Goal: Task Accomplishment & Management: Complete application form

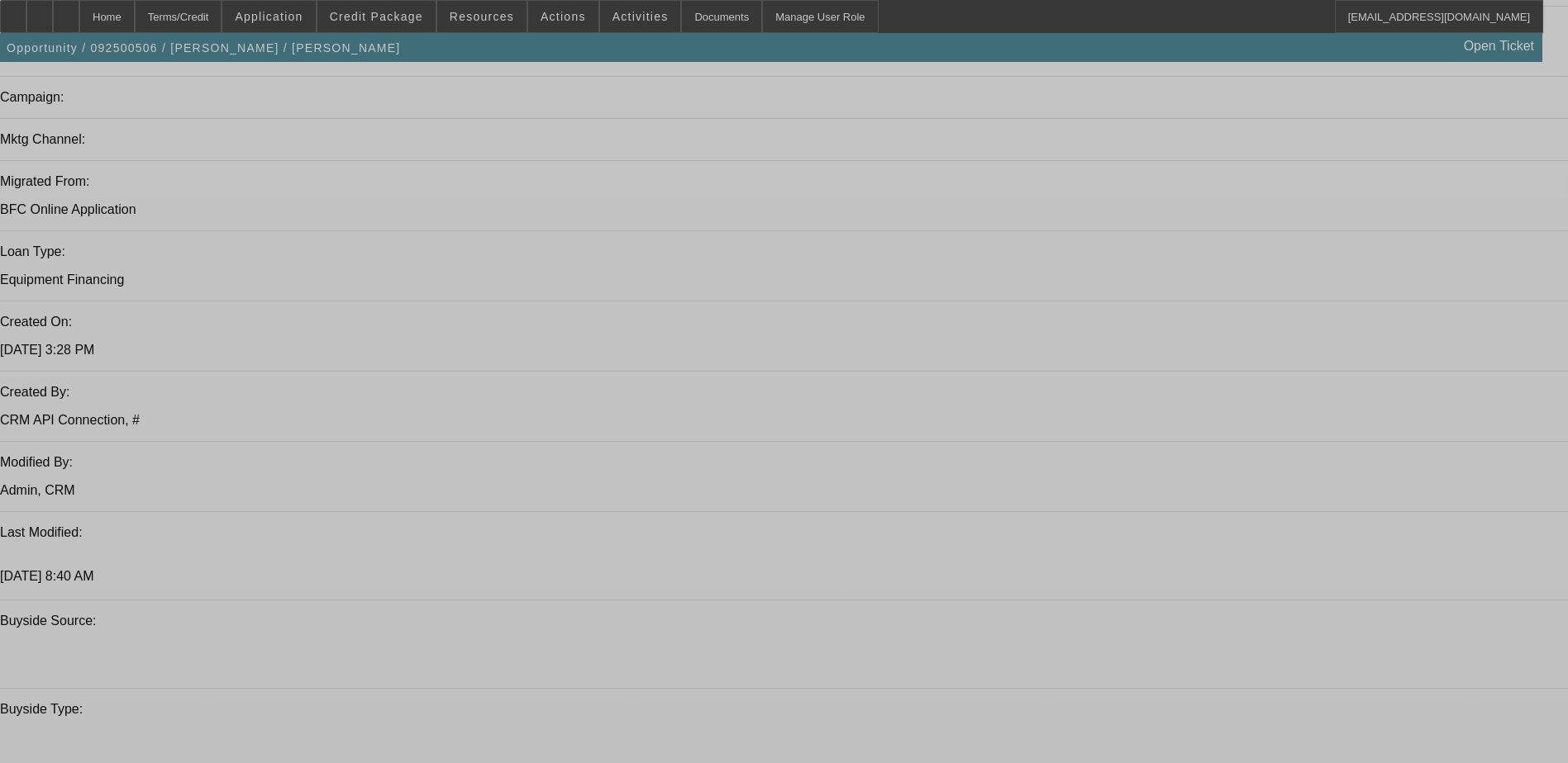
select select "0.2"
select select "2"
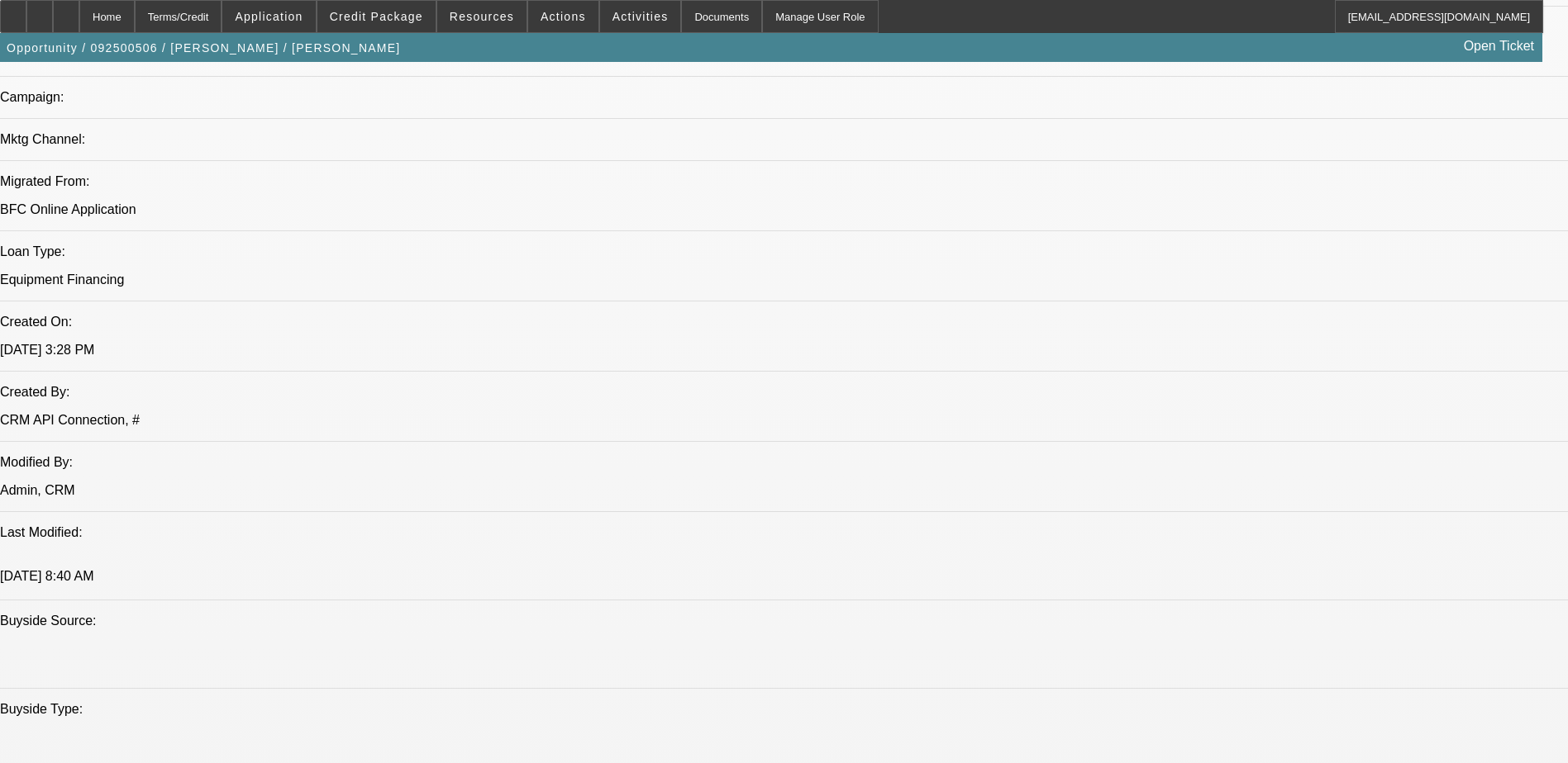
select select "0.1"
select select "0.2"
select select "2"
select select "0.1"
select select "0.2"
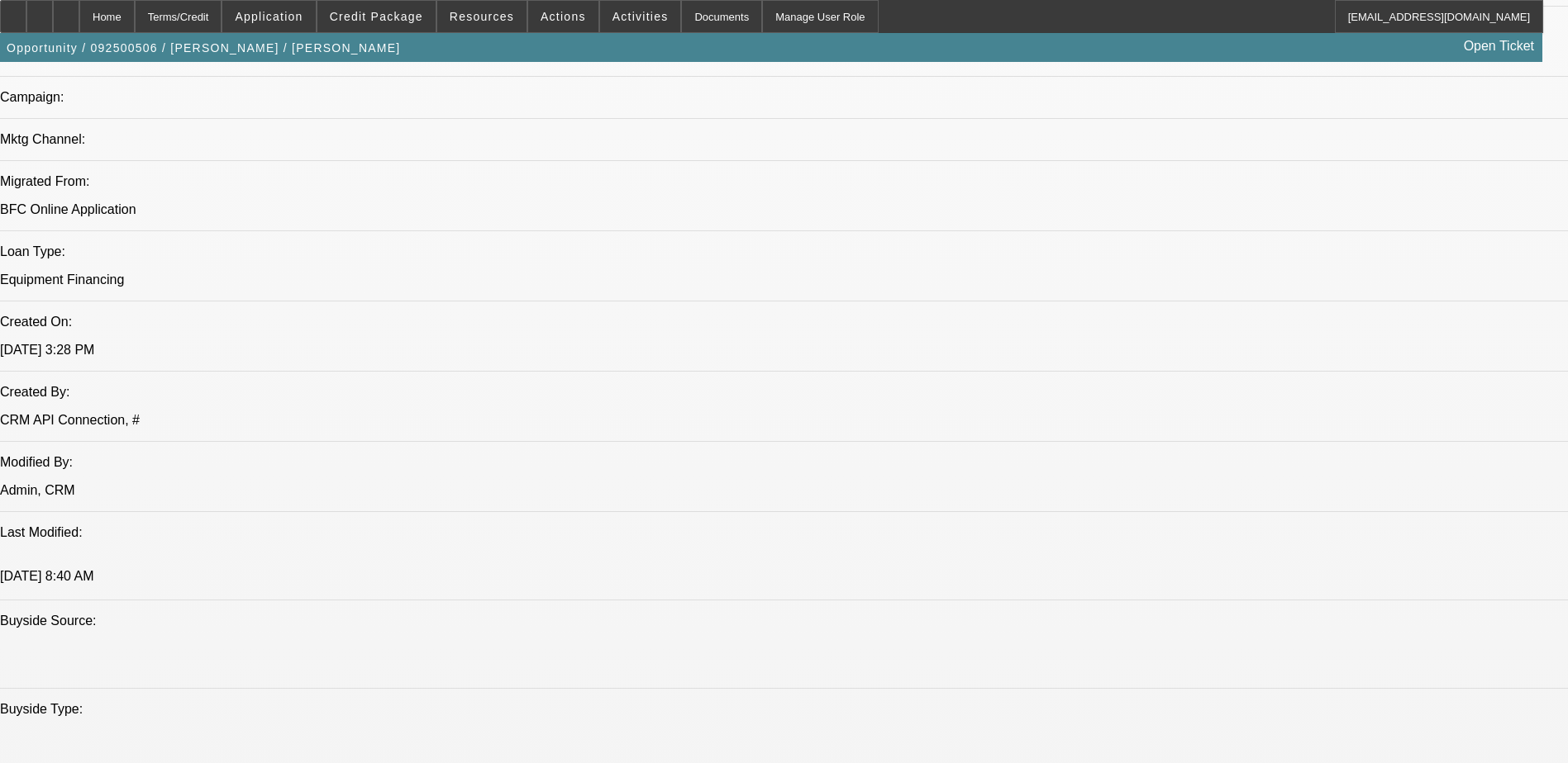
select select "2"
select select "0"
select select "0.2"
select select "2"
select select "0"
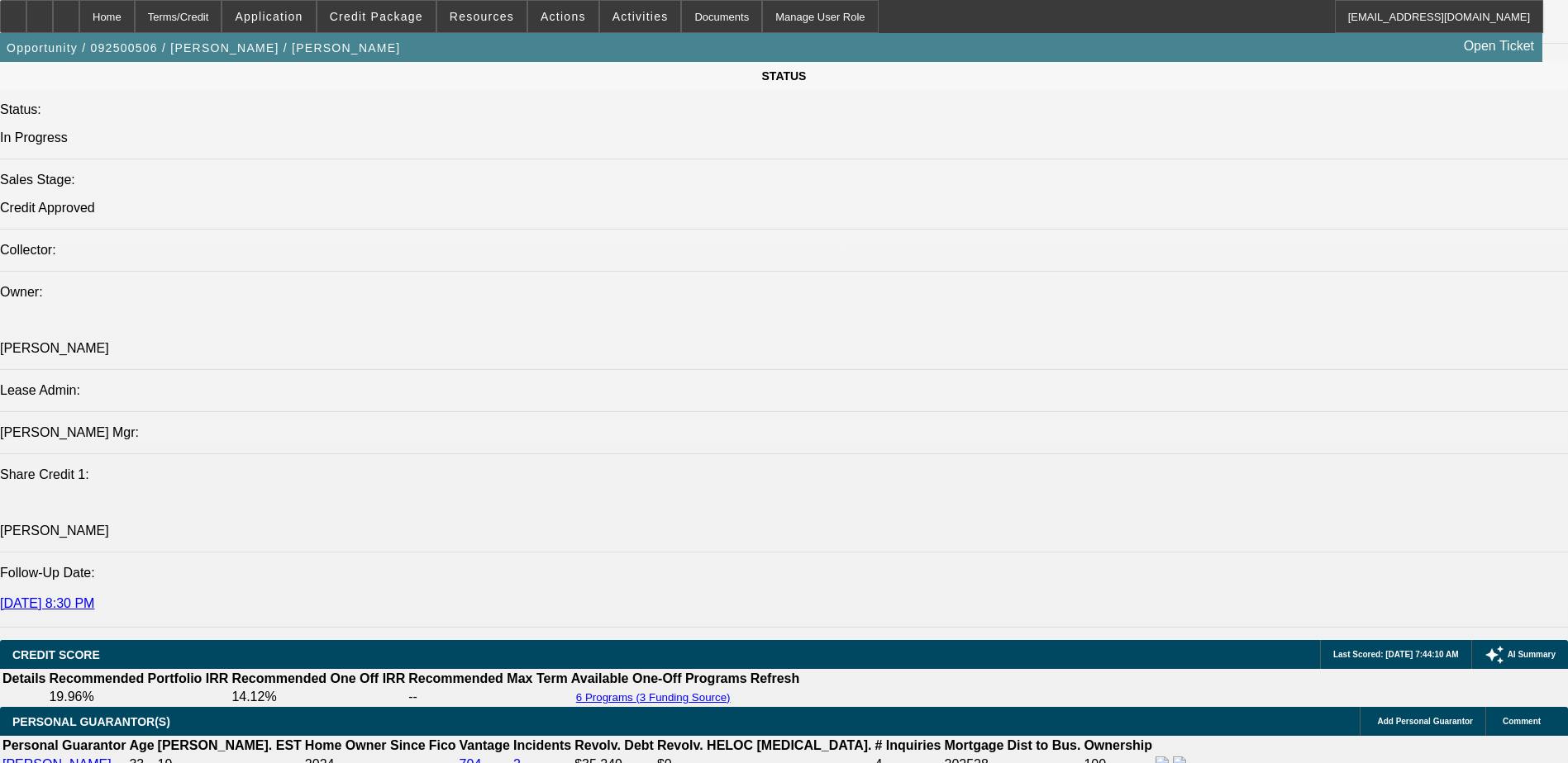
select select "1"
select select "2"
select select "4"
select select "1"
select select "2"
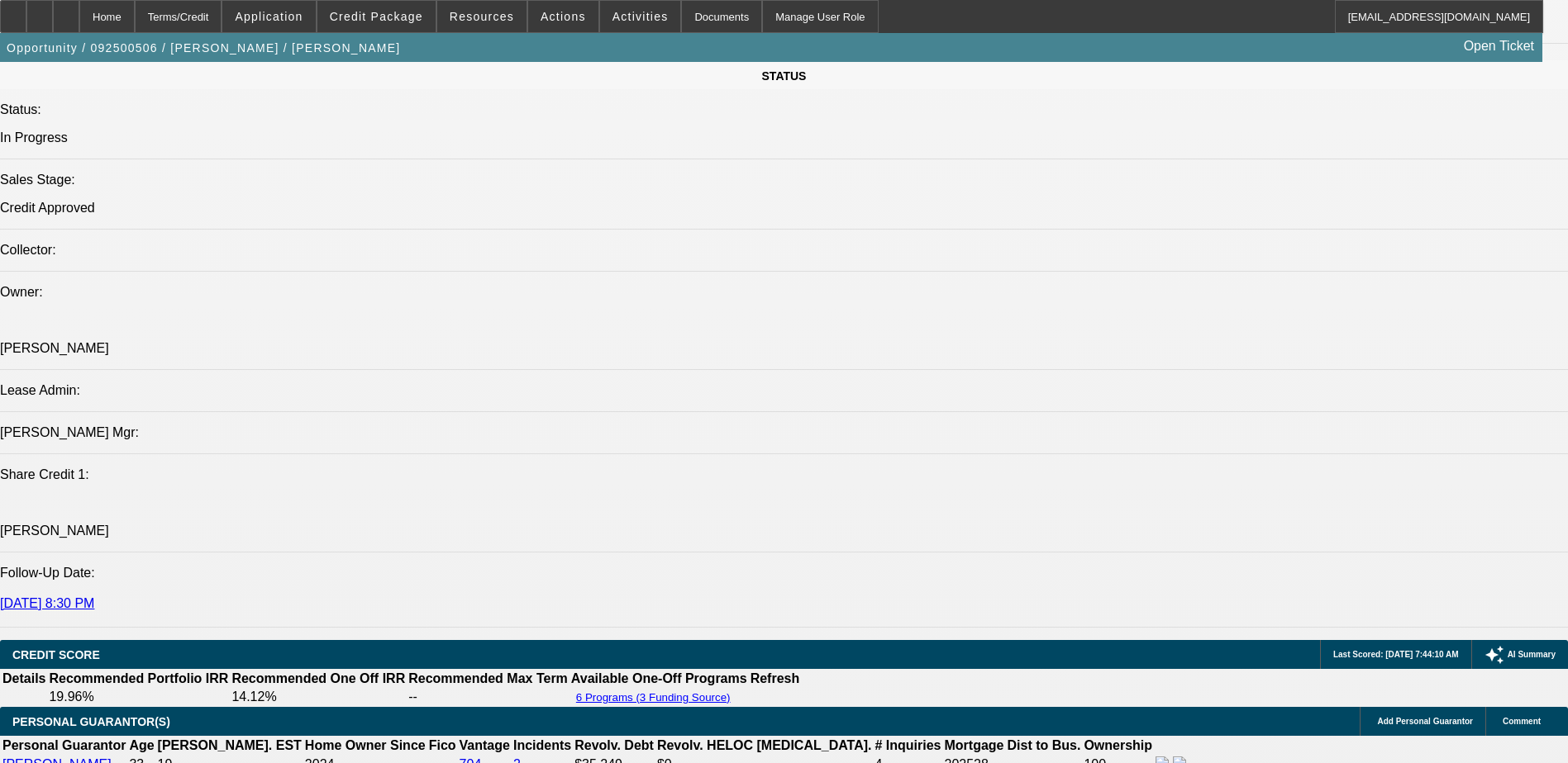
select select "4"
select select "1"
select select "2"
select select "6"
select select "1"
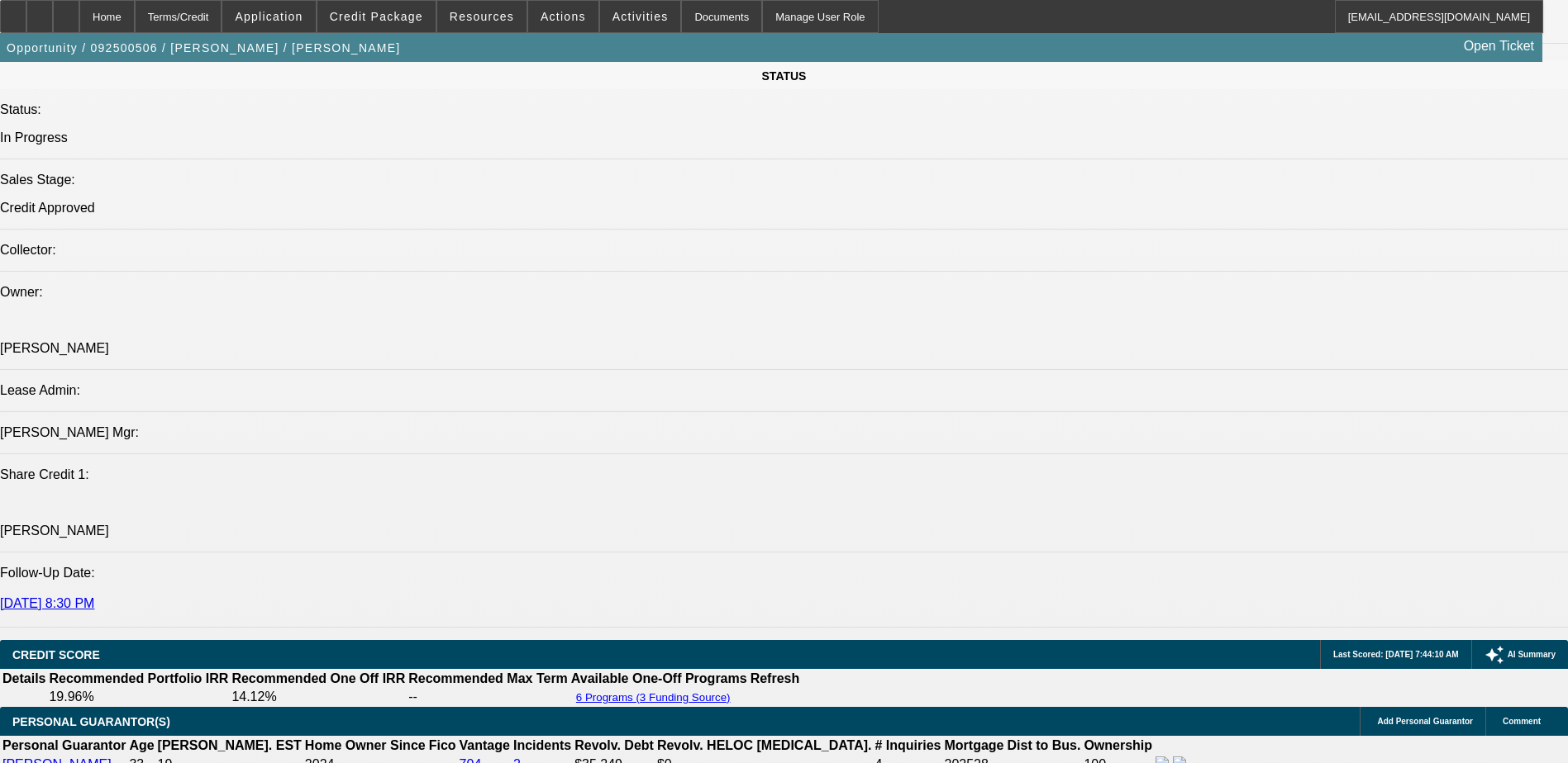
select select "2"
select select "6"
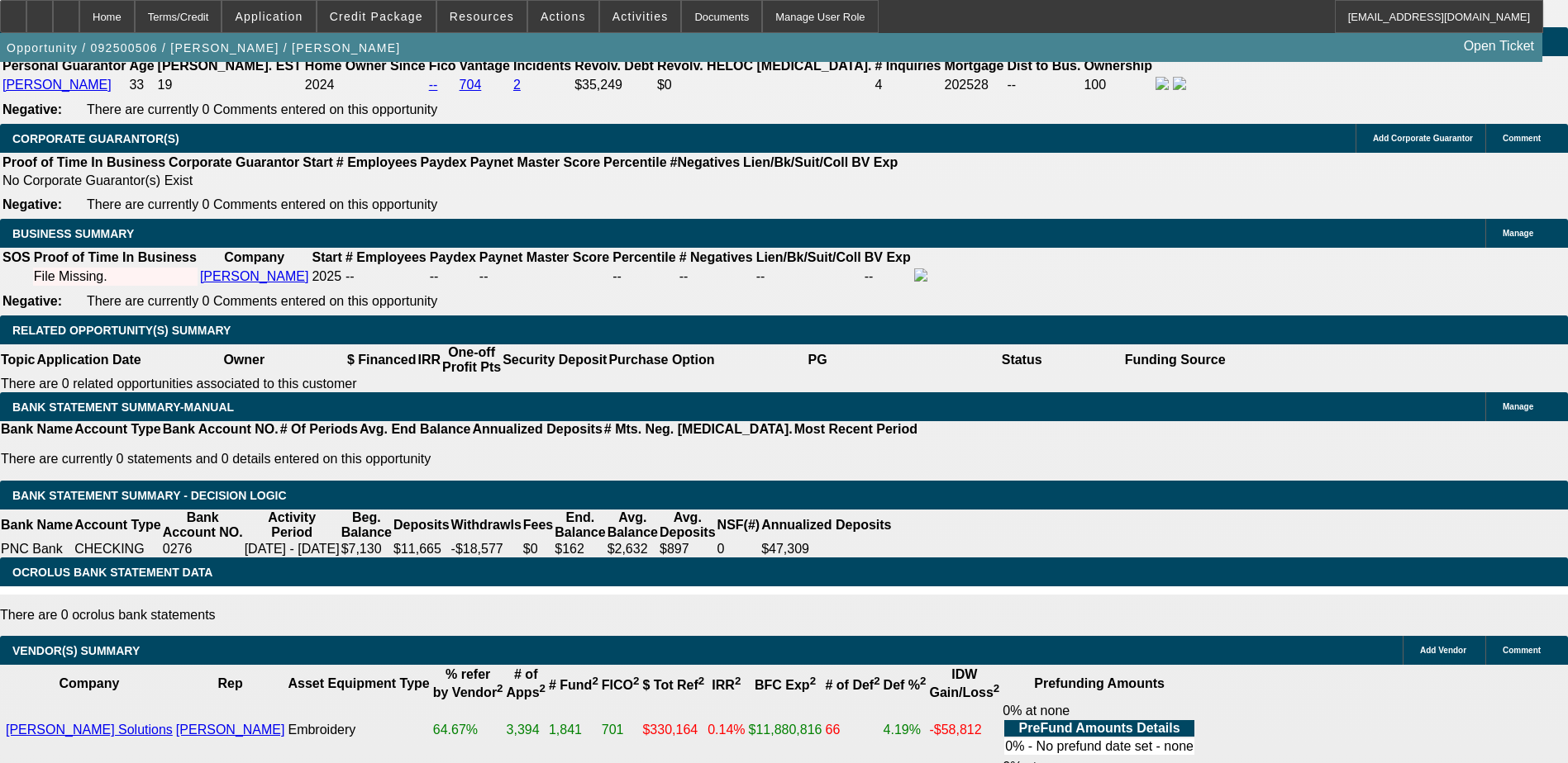
scroll to position [2609, 0]
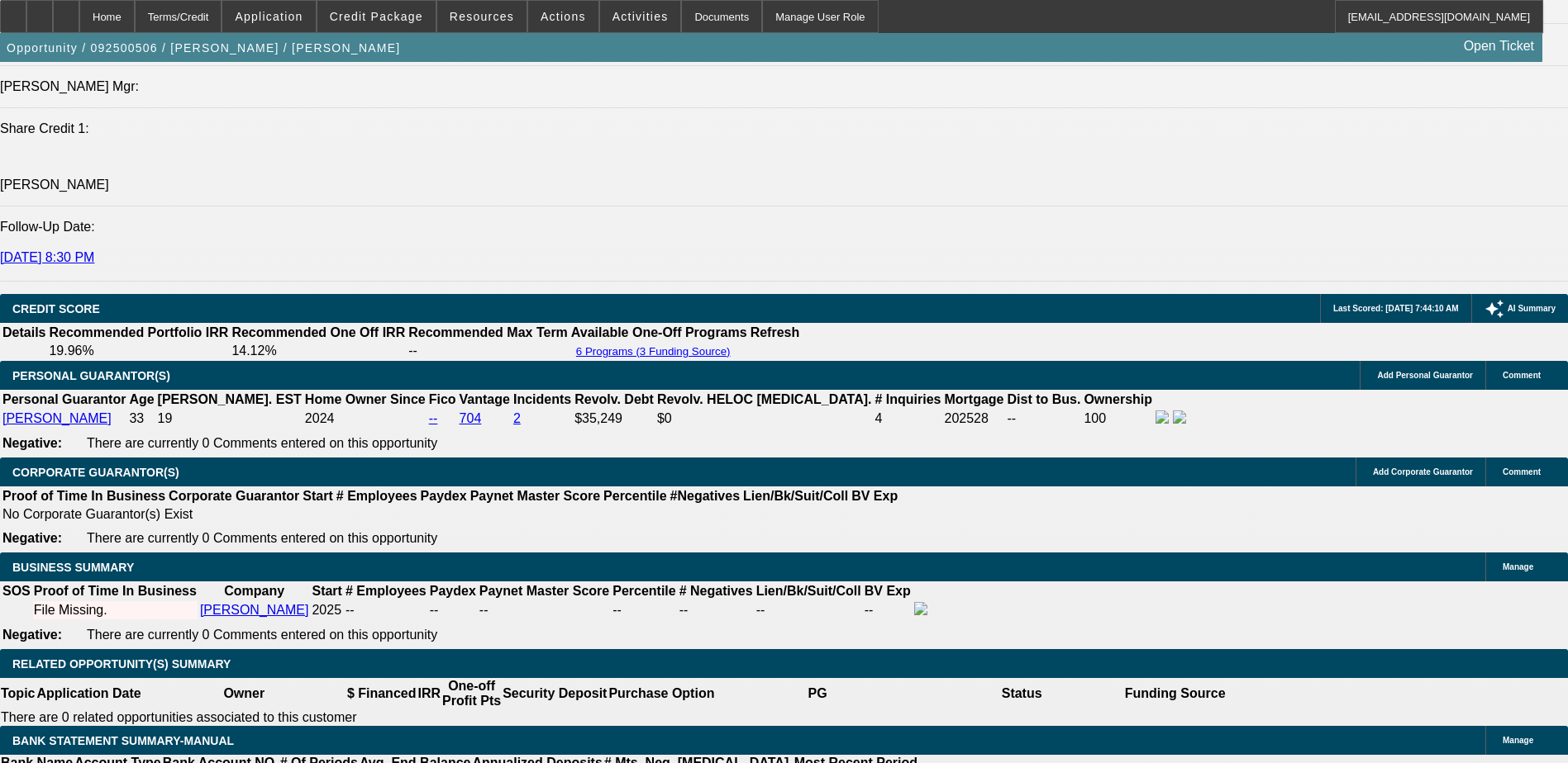
scroll to position [2114, 0]
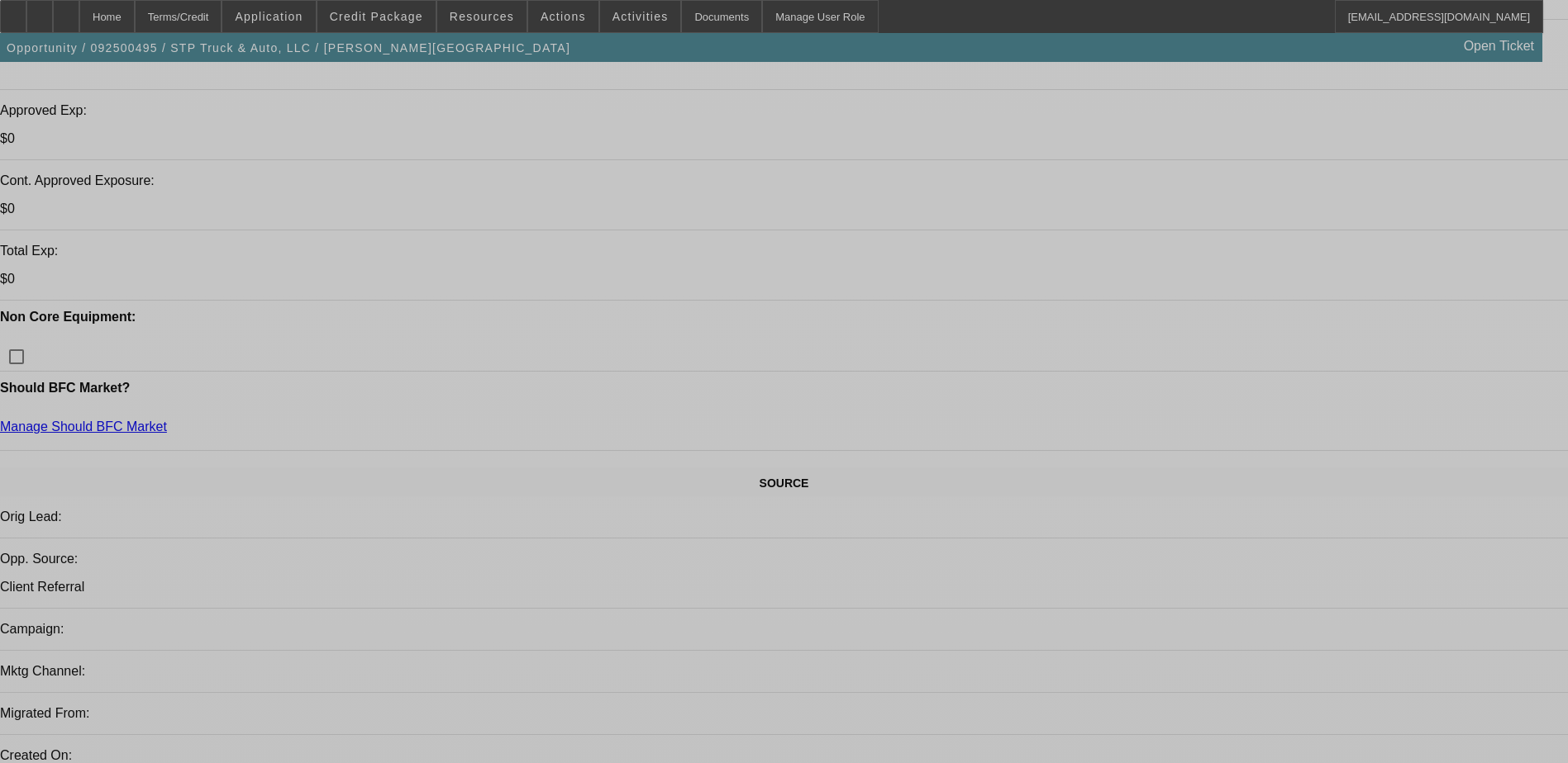
select select "0"
select select "2"
select select "0.1"
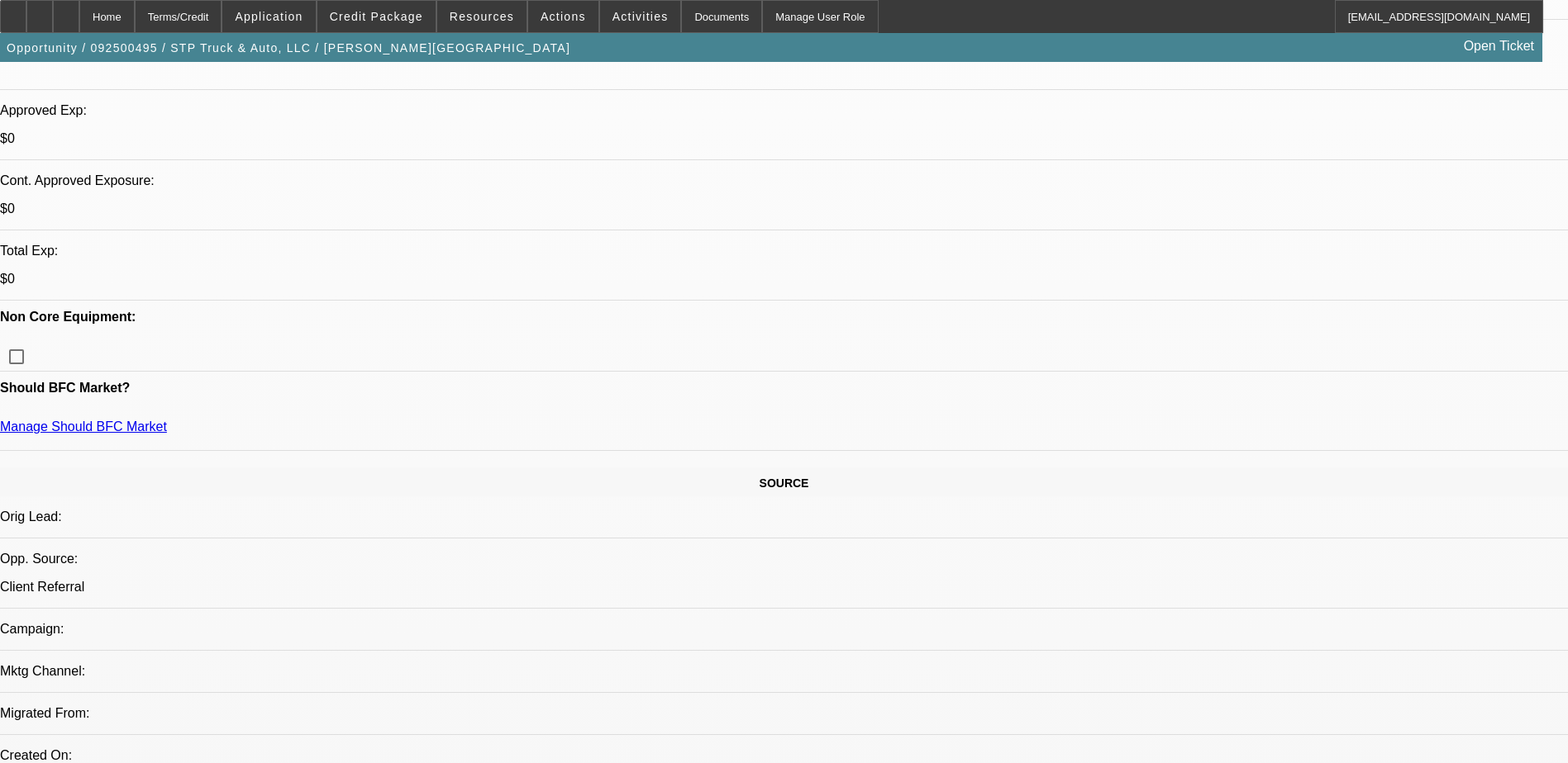
select select "0"
select select "2"
select select "0"
select select "0.1"
select select "2"
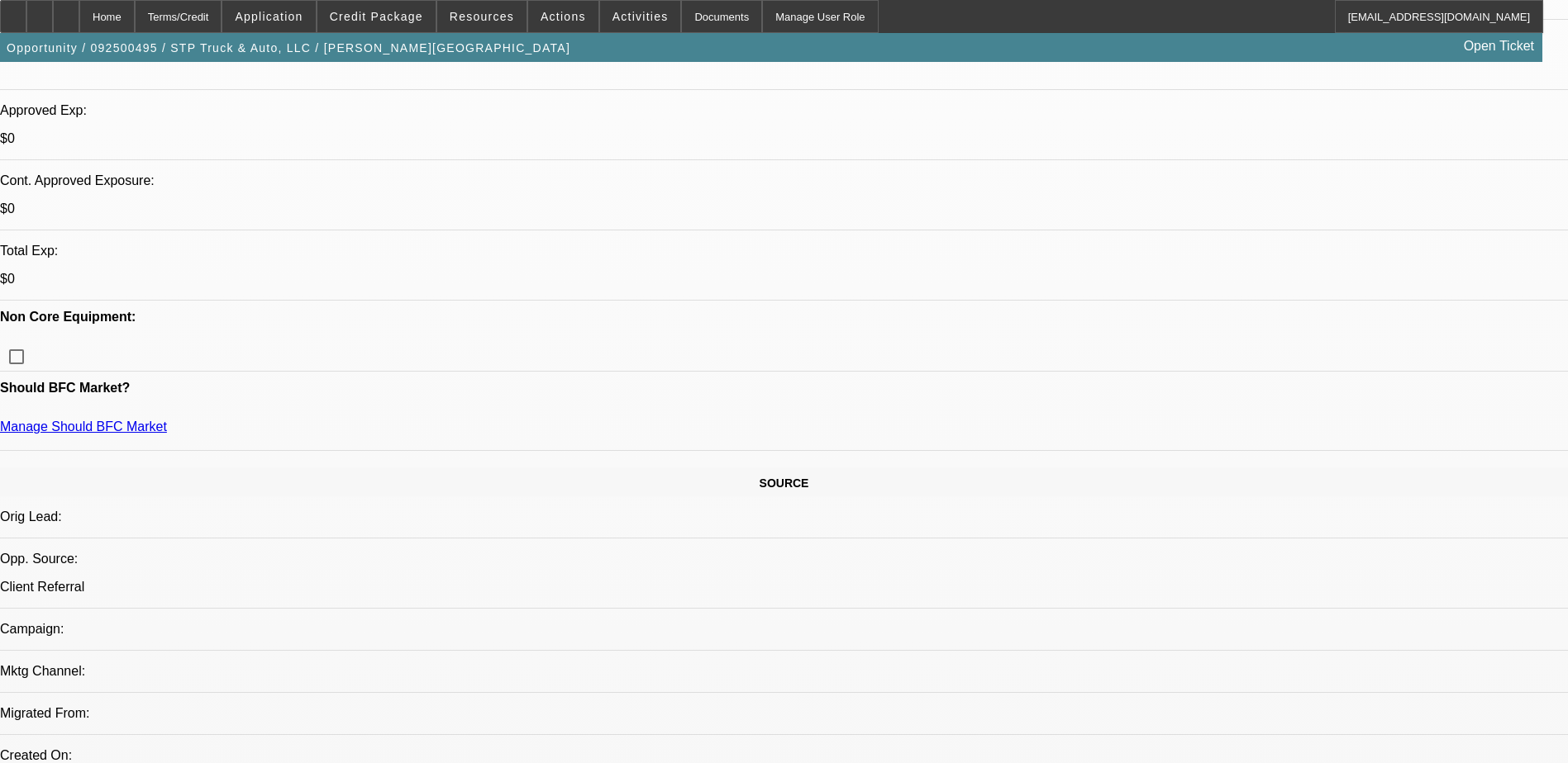
select select "0"
select select "1"
select select "2"
select select "4"
select select "1"
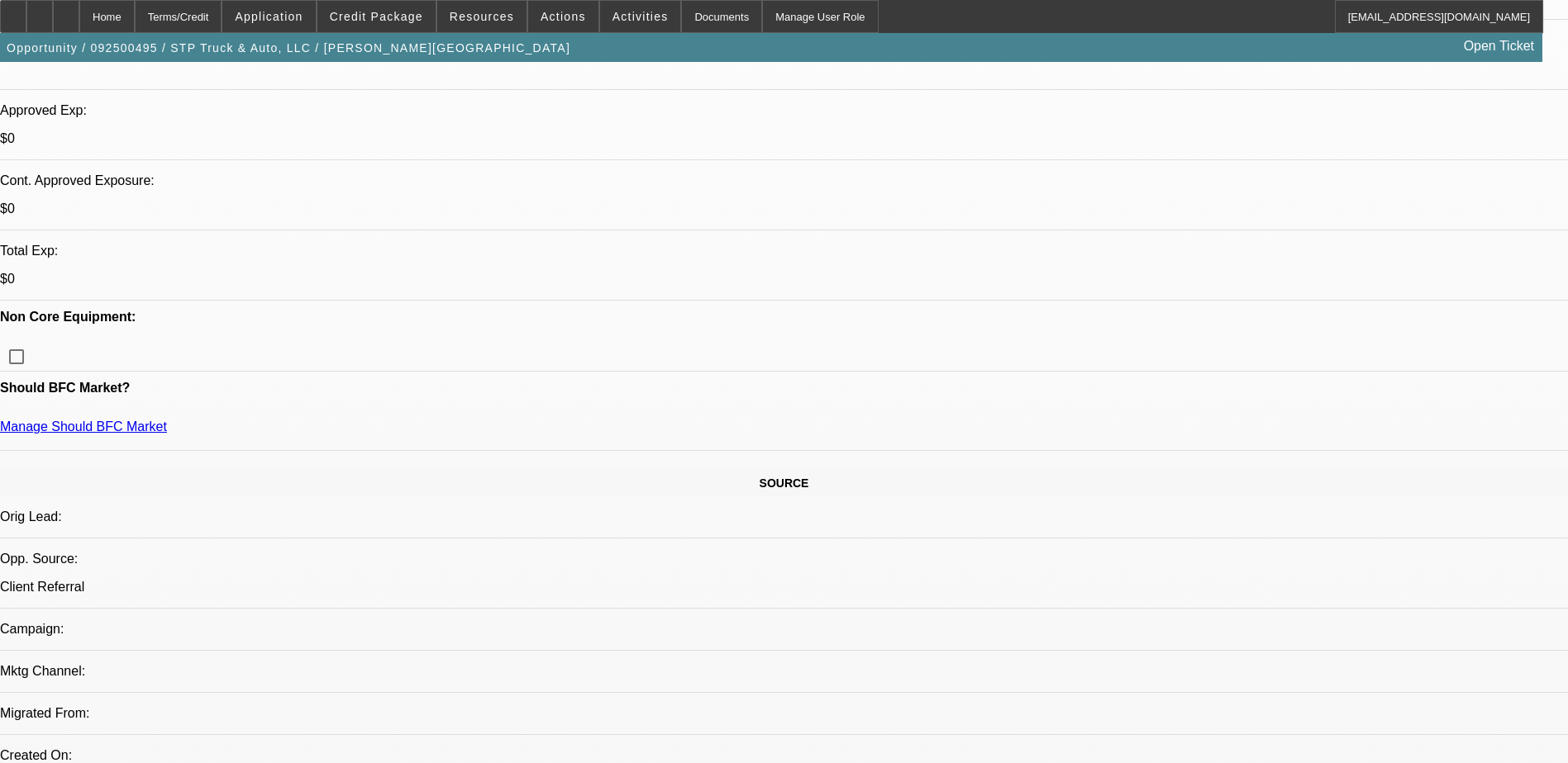
select select "2"
select select "6"
select select "1"
select select "2"
select select "6"
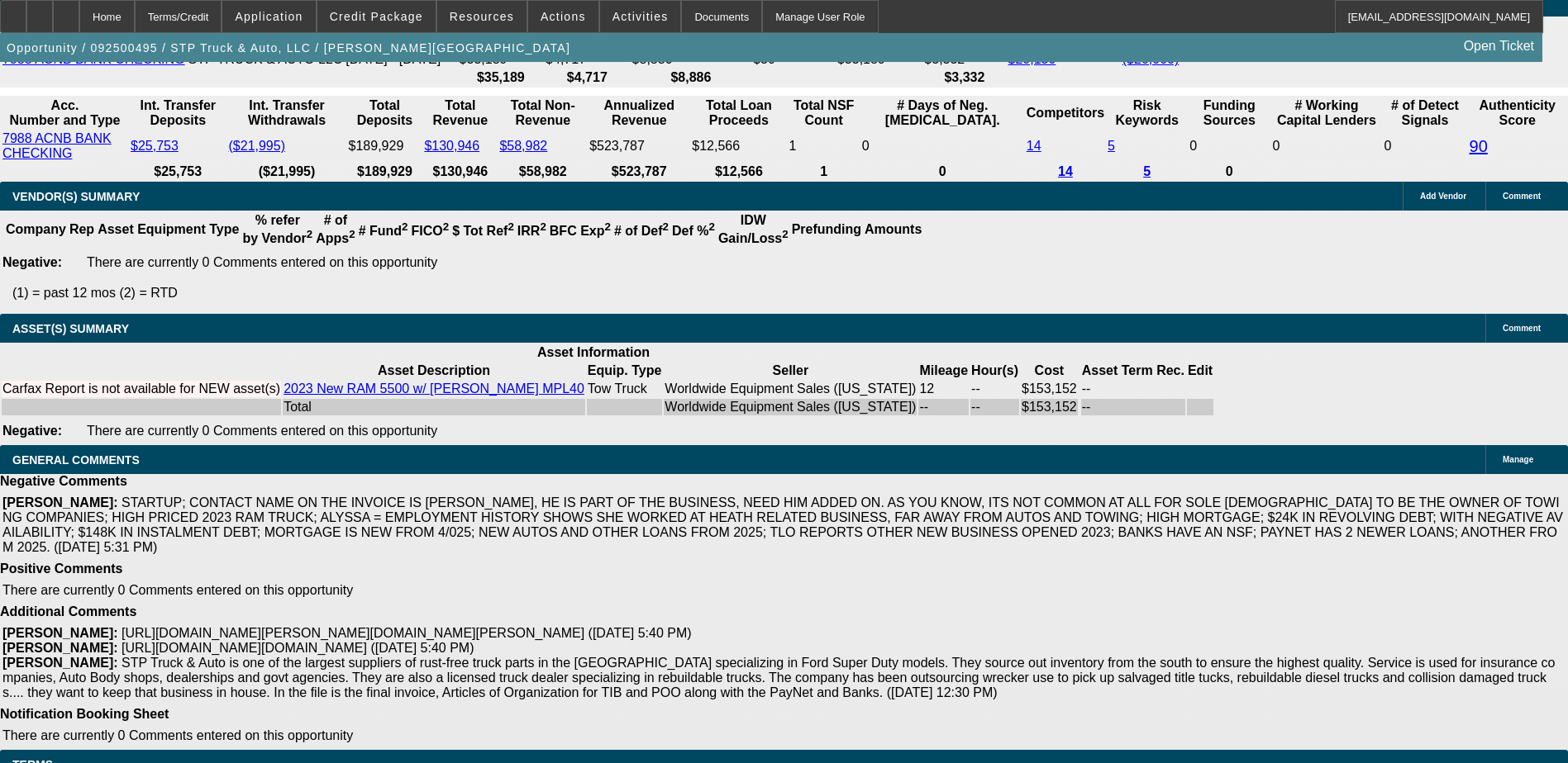
scroll to position [3068, 0]
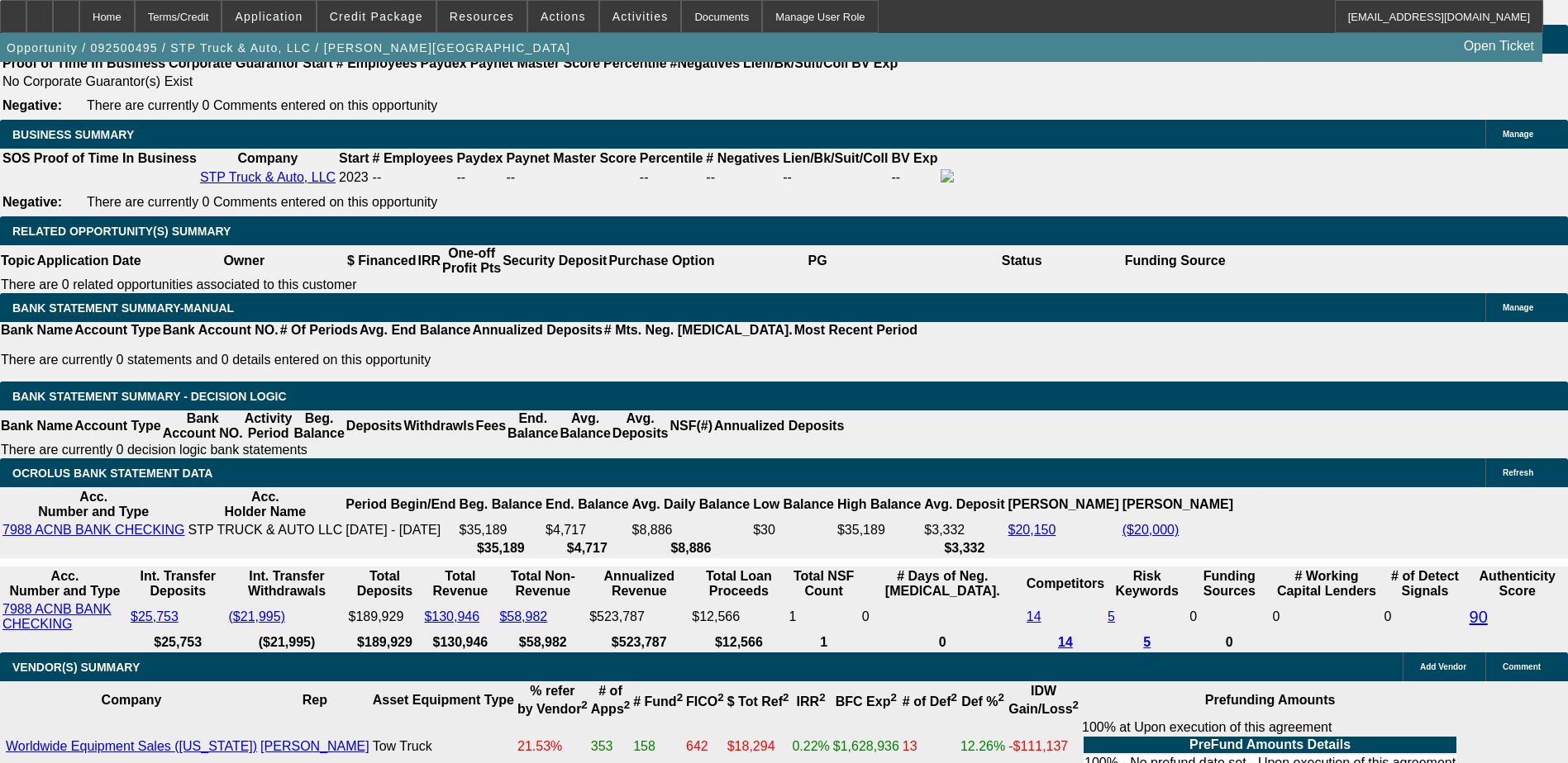
scroll to position [2489, 0]
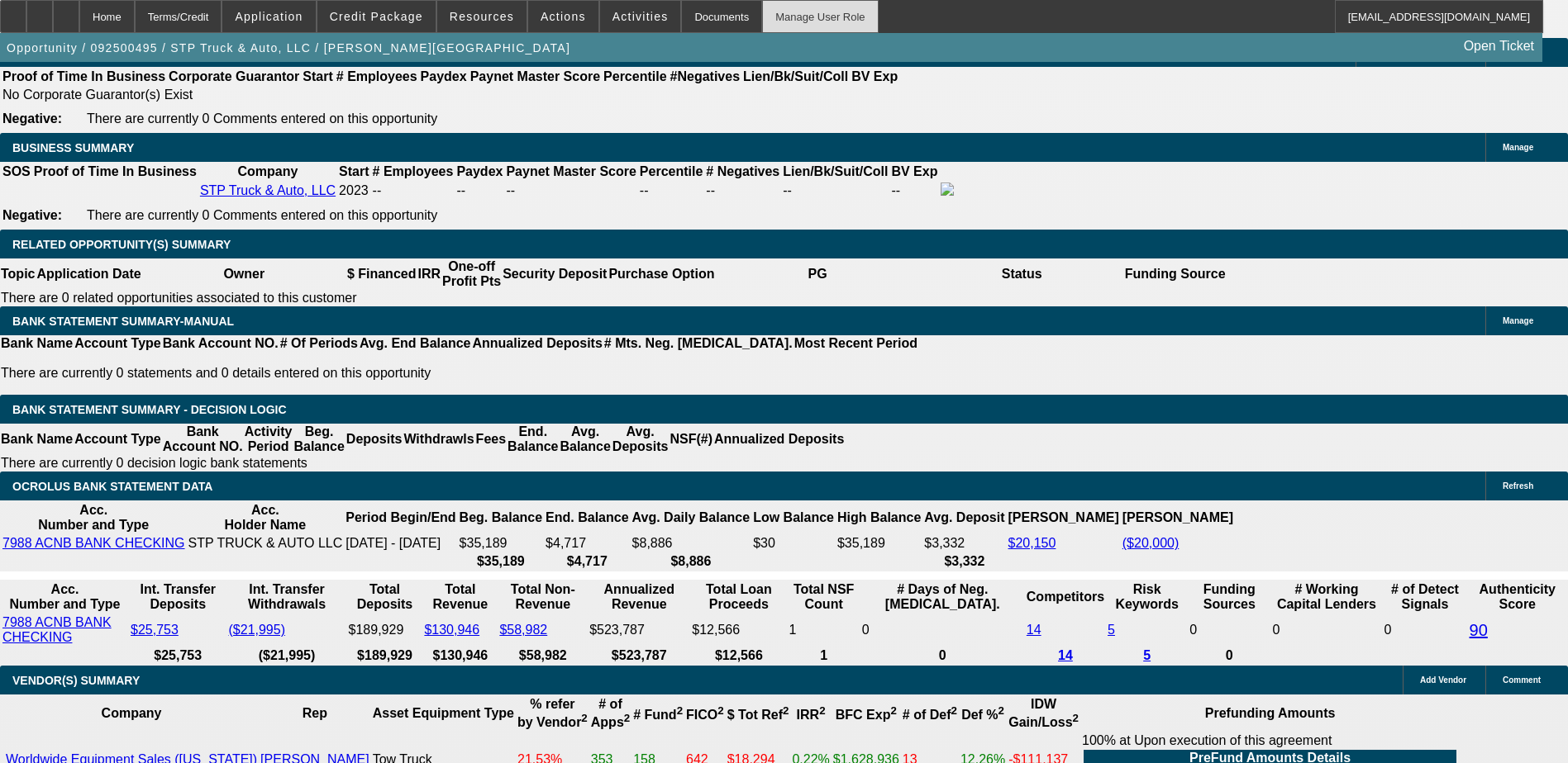
click at [782, 14] on div "Manage User Role" at bounding box center [819, 16] width 116 height 33
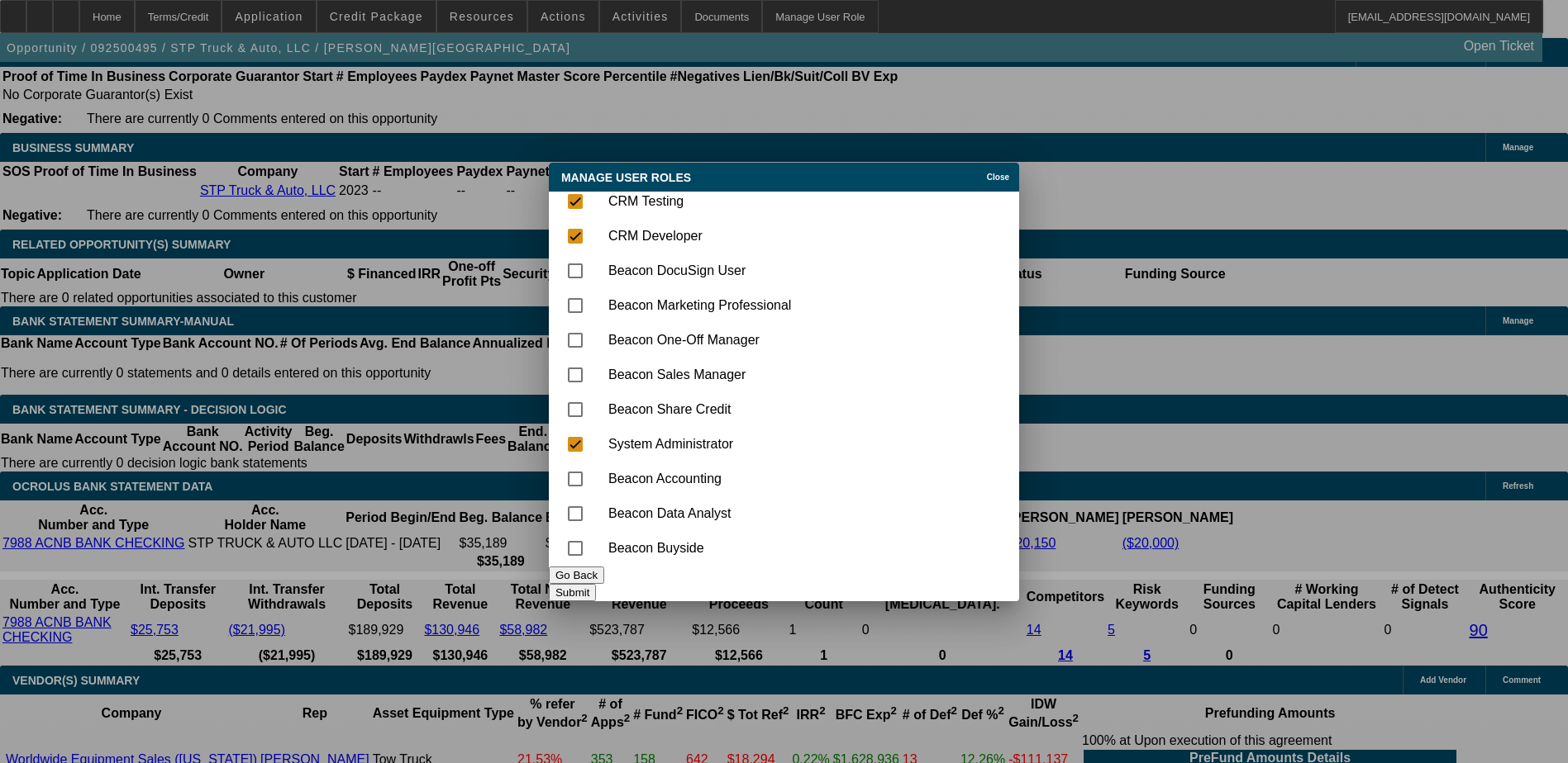
scroll to position [377, 0]
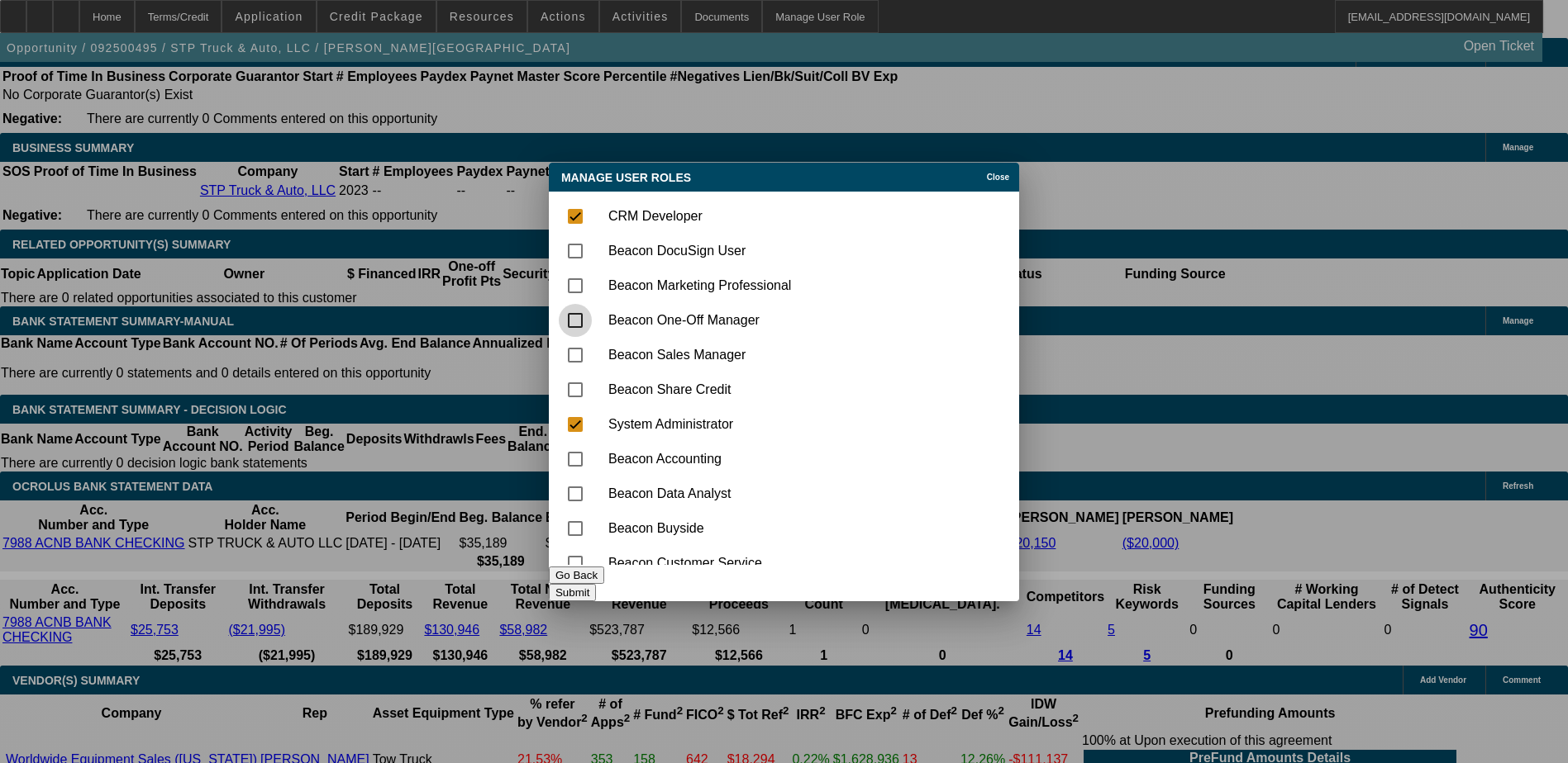
click at [584, 304] on input "checkbox" at bounding box center [575, 320] width 33 height 33
checkbox input "true"
click at [595, 590] on button "Submit" at bounding box center [573, 592] width 47 height 17
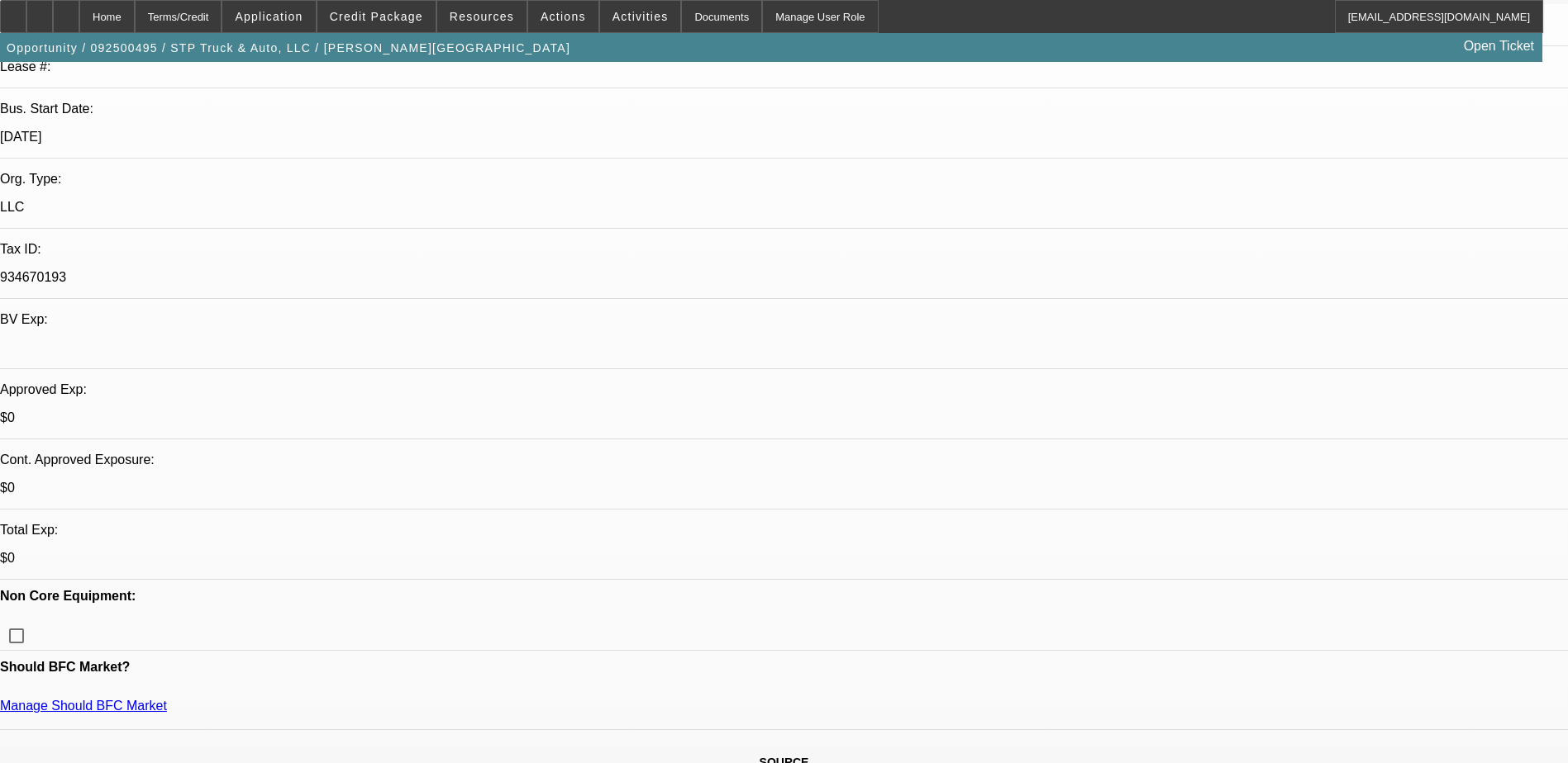
select select "0"
select select "2"
select select "0.1"
select select "0"
select select "2"
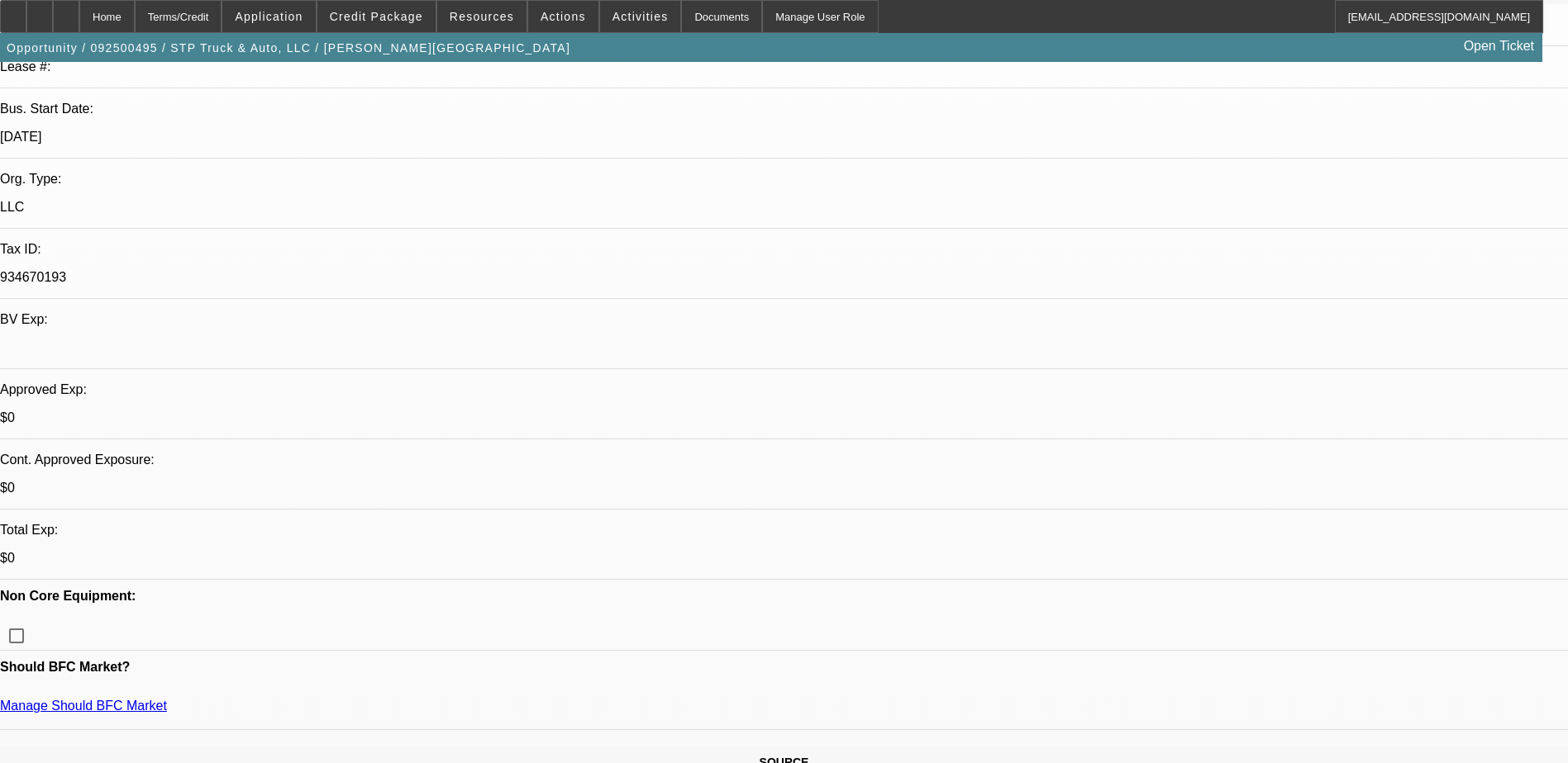
select select "0"
select select "0.1"
select select "2"
select select "0"
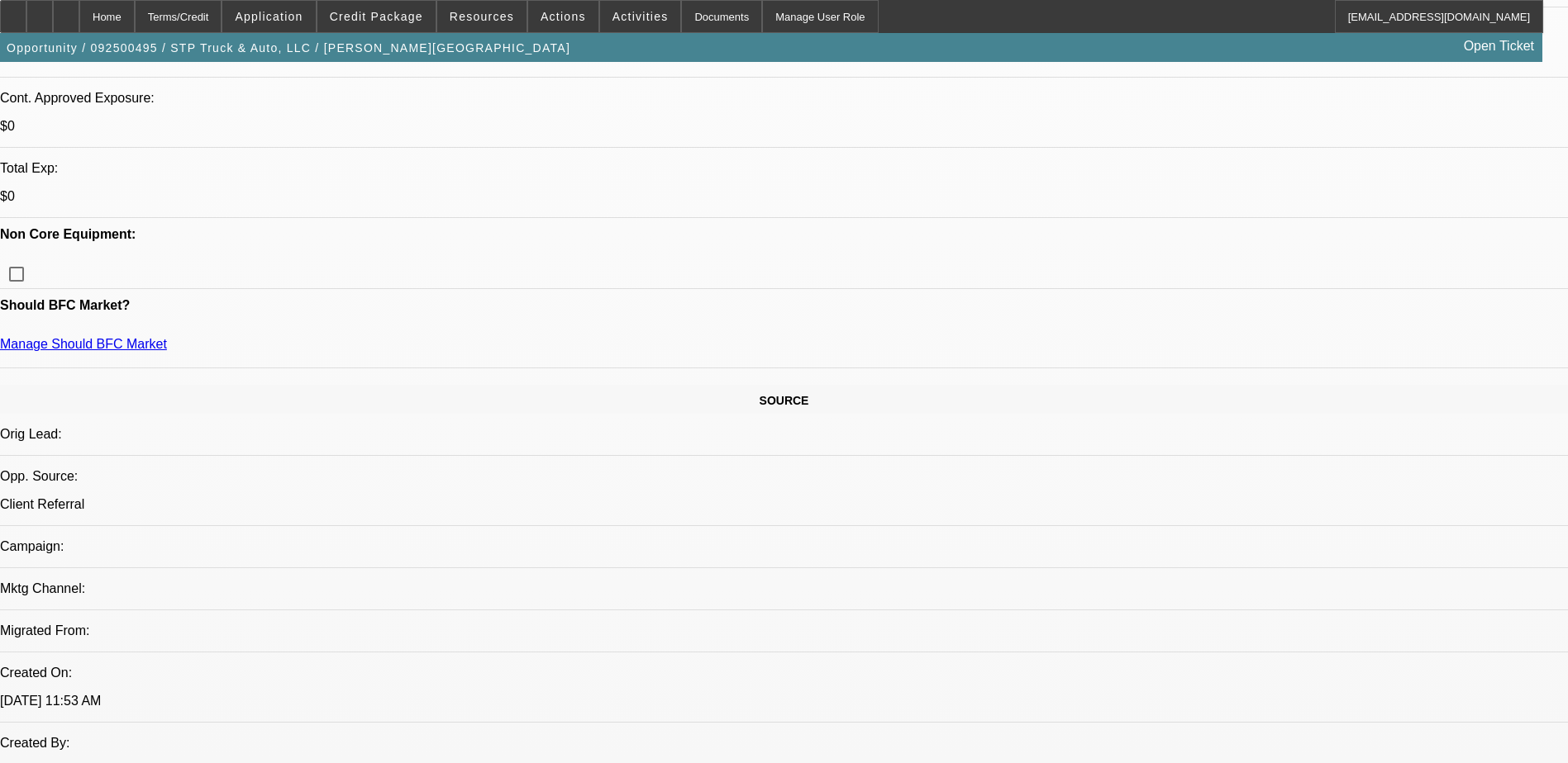
select select "1"
select select "2"
select select "4"
select select "1"
select select "2"
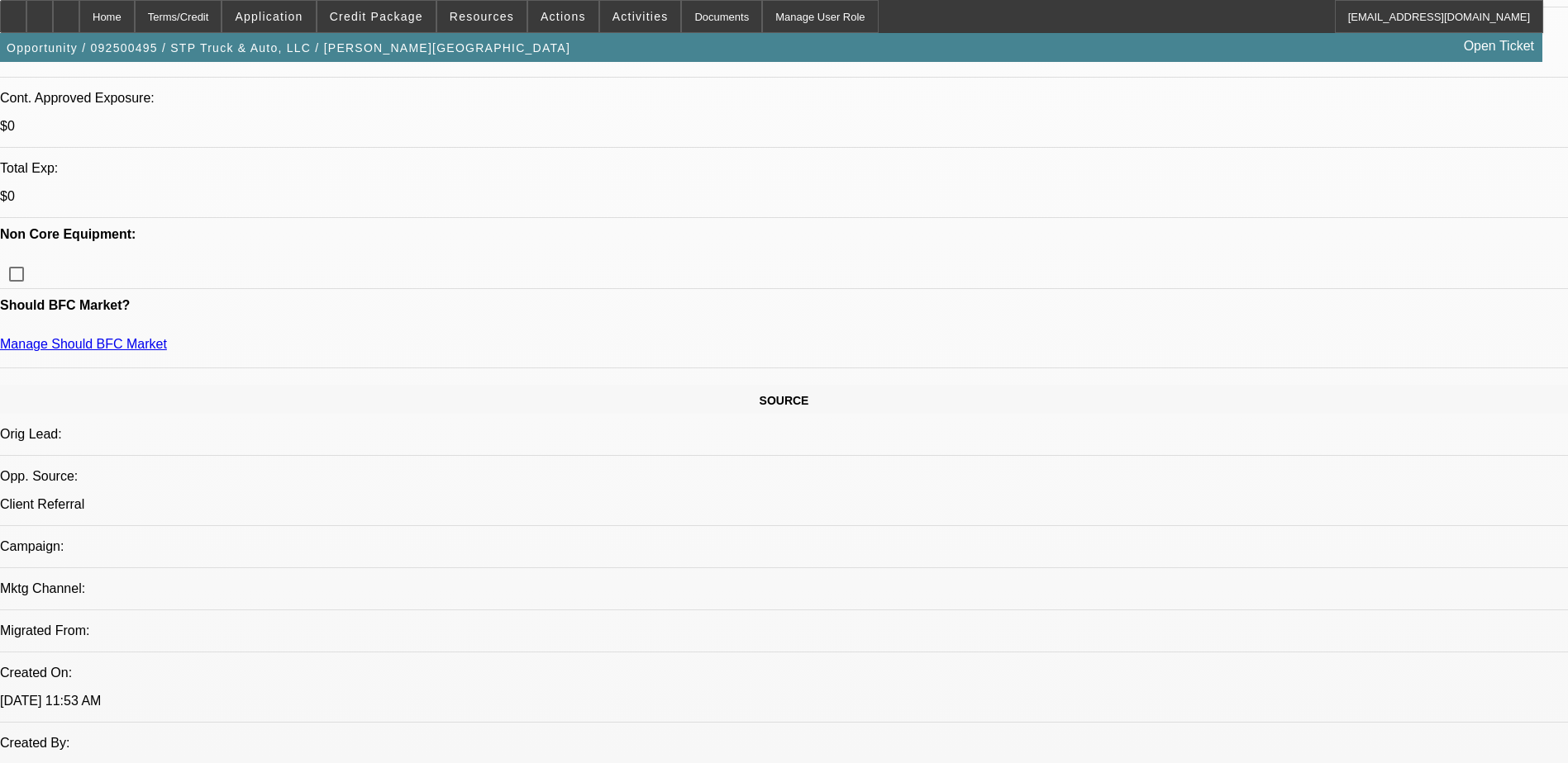
select select "6"
select select "1"
select select "2"
select select "6"
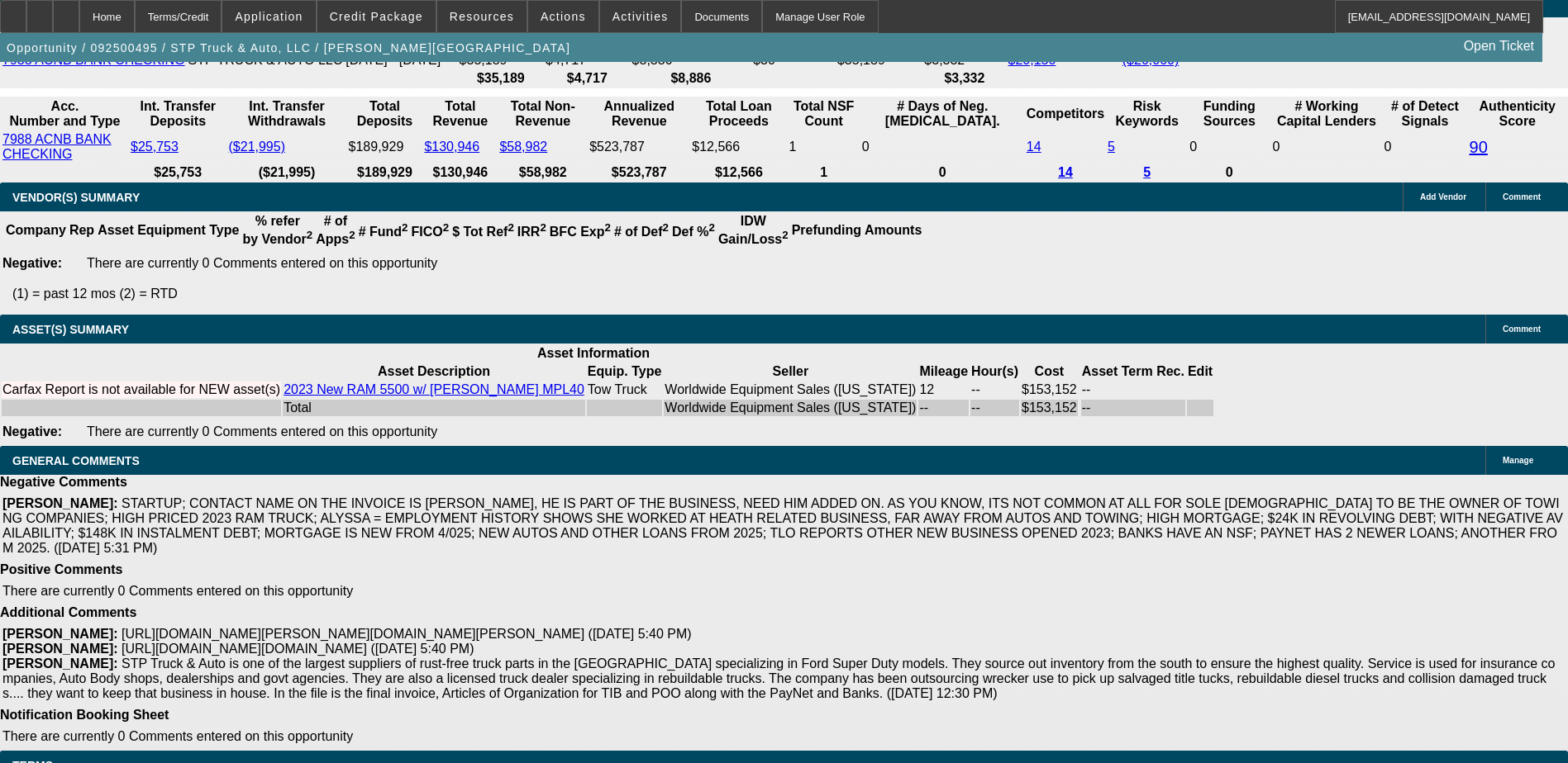
scroll to position [2974, 0]
